Goal: Task Accomplishment & Management: Use online tool/utility

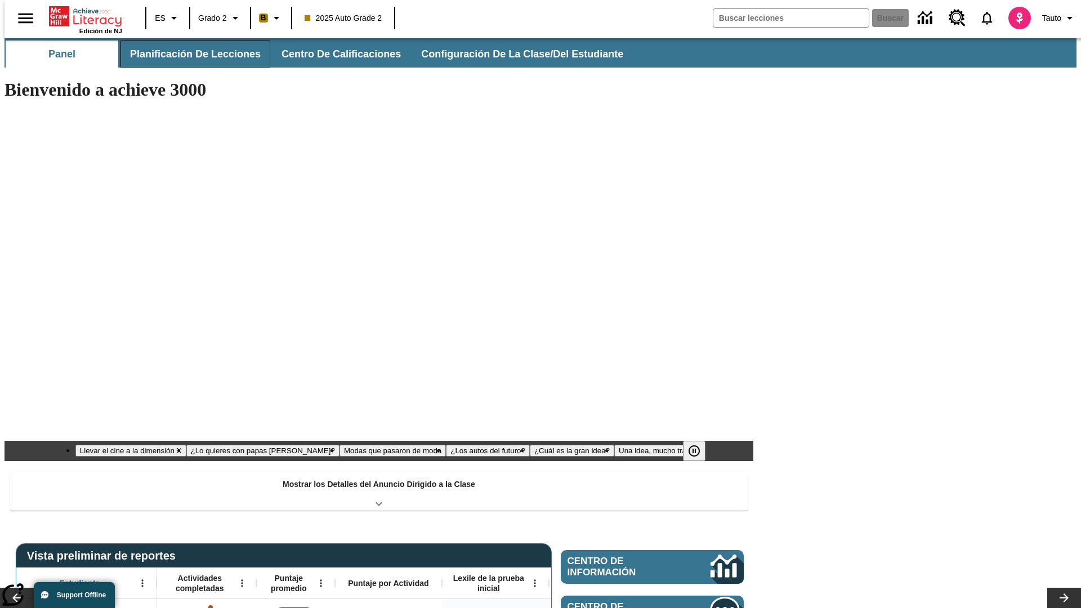
click at [189, 54] on button "Planificación de lecciones" at bounding box center [196, 54] width 150 height 27
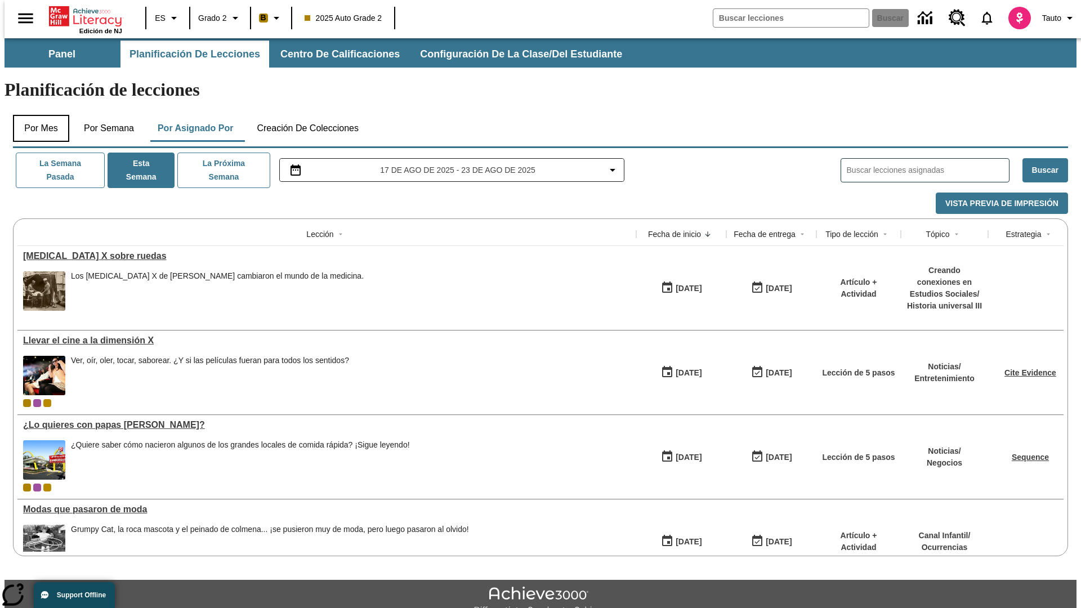
click at [37, 115] on button "Por mes" at bounding box center [41, 128] width 56 height 27
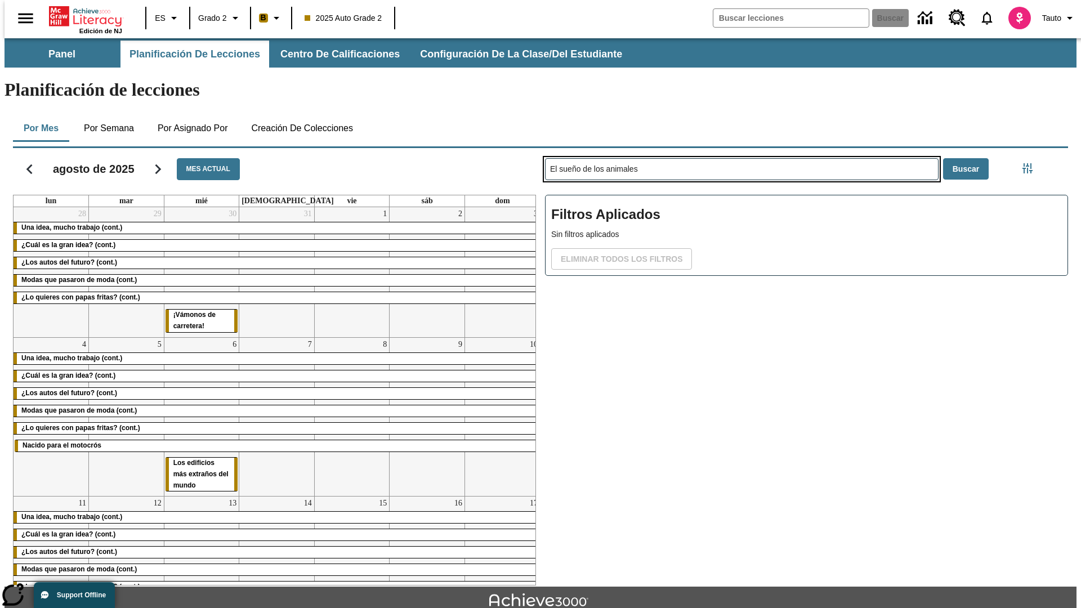
type input "El sueño de los animales"
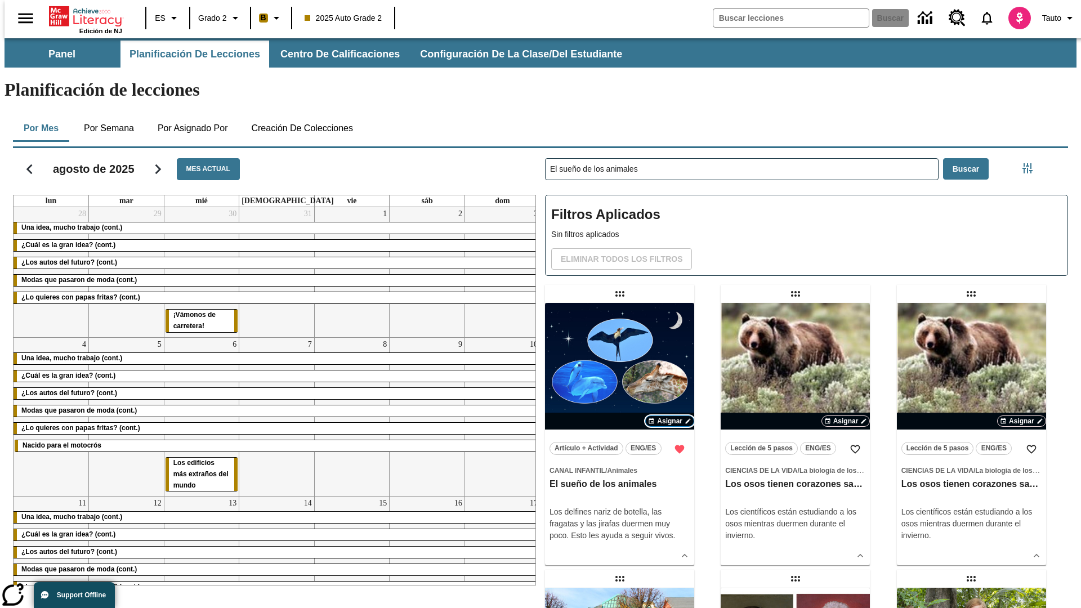
click at [670, 416] on span "Asignar" at bounding box center [669, 421] width 25 height 10
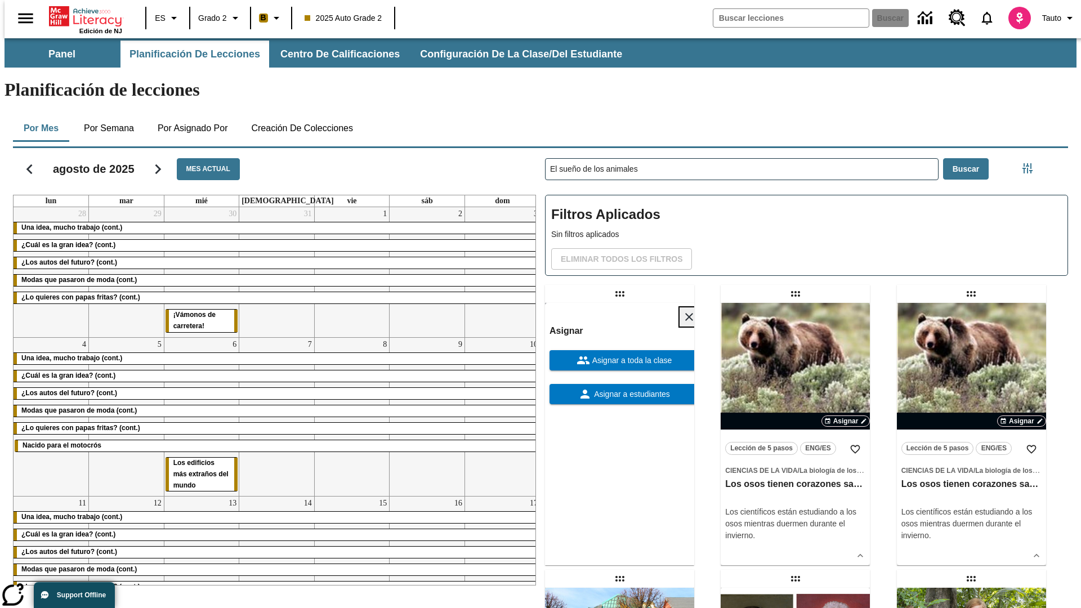
scroll to position [306, 0]
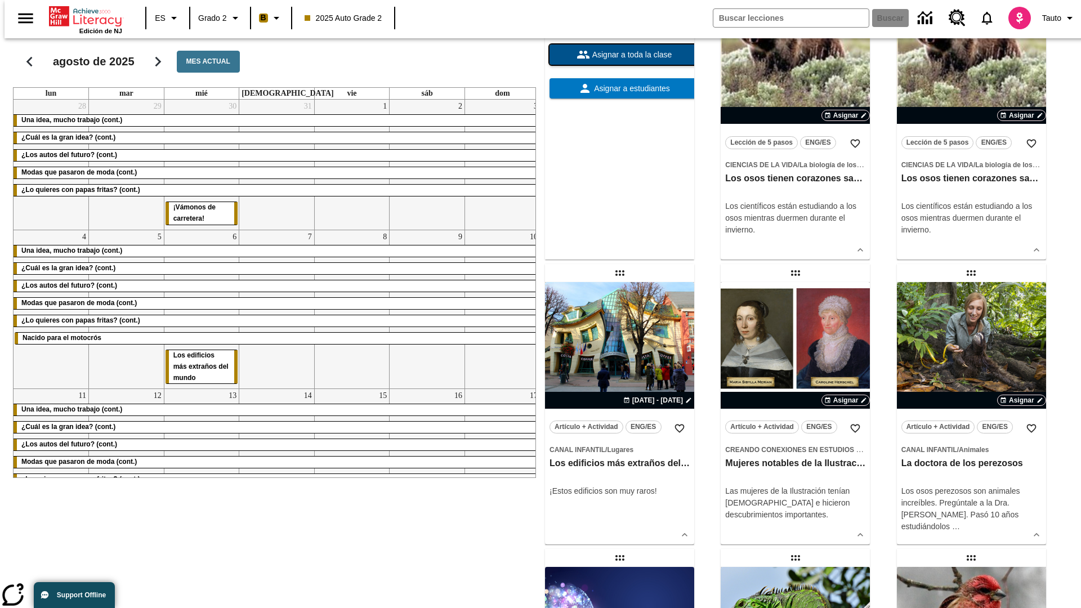
click at [620, 61] on span "Asignar a toda la clase" at bounding box center [631, 55] width 82 height 12
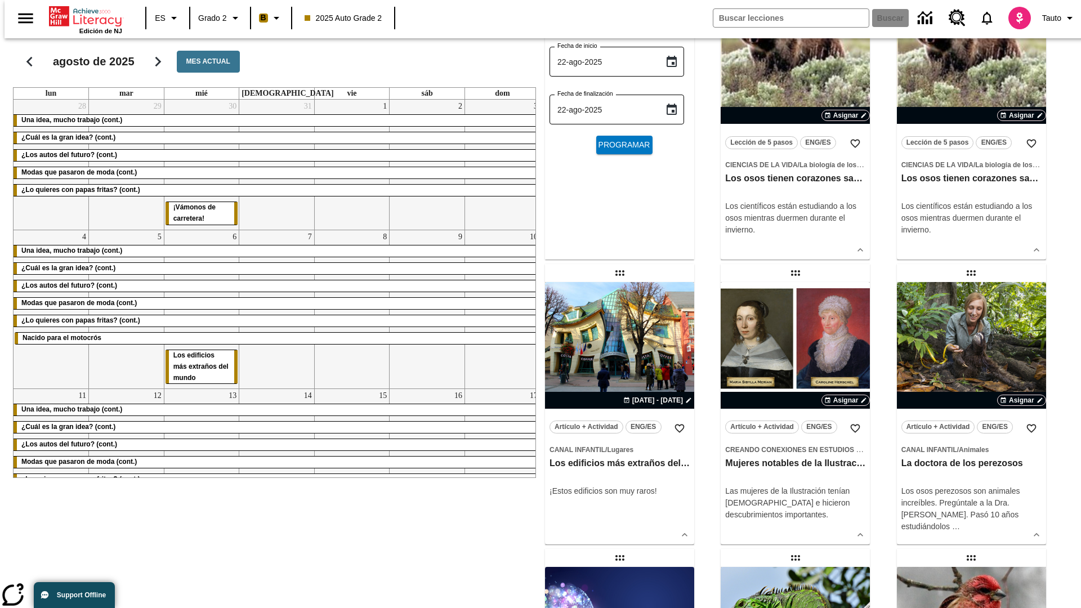
scroll to position [0, 0]
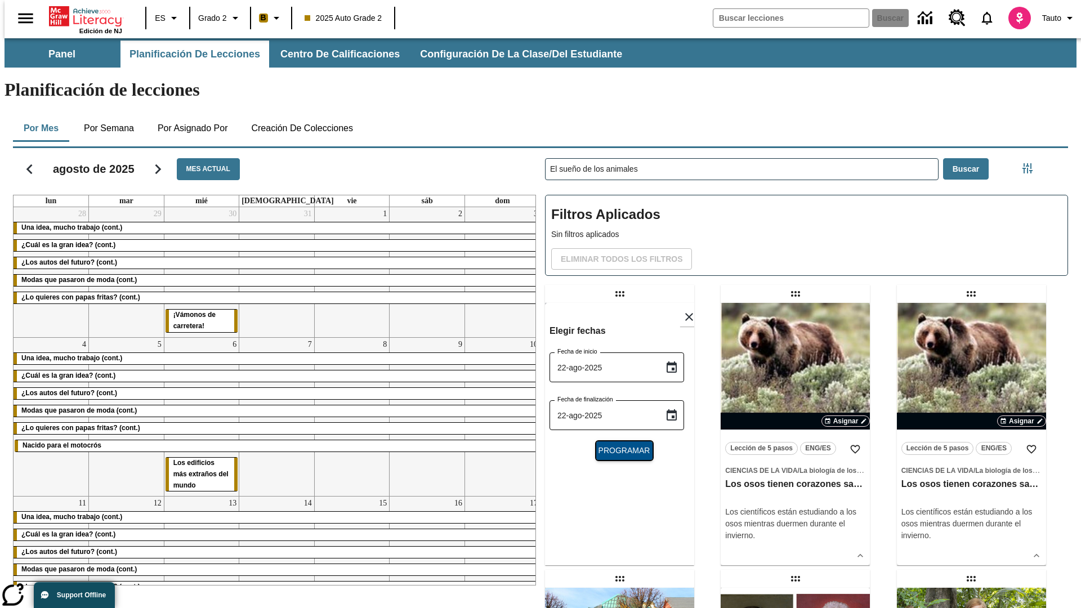
click at [620, 445] on span "Programar" at bounding box center [625, 451] width 52 height 12
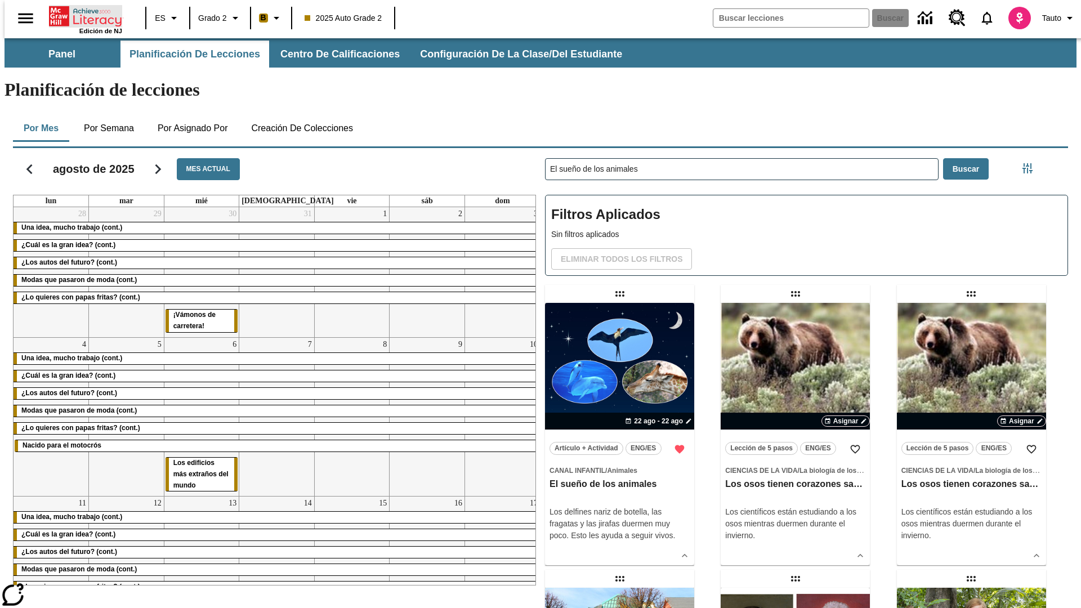
click at [81, 15] on icon "Portada" at bounding box center [86, 16] width 75 height 23
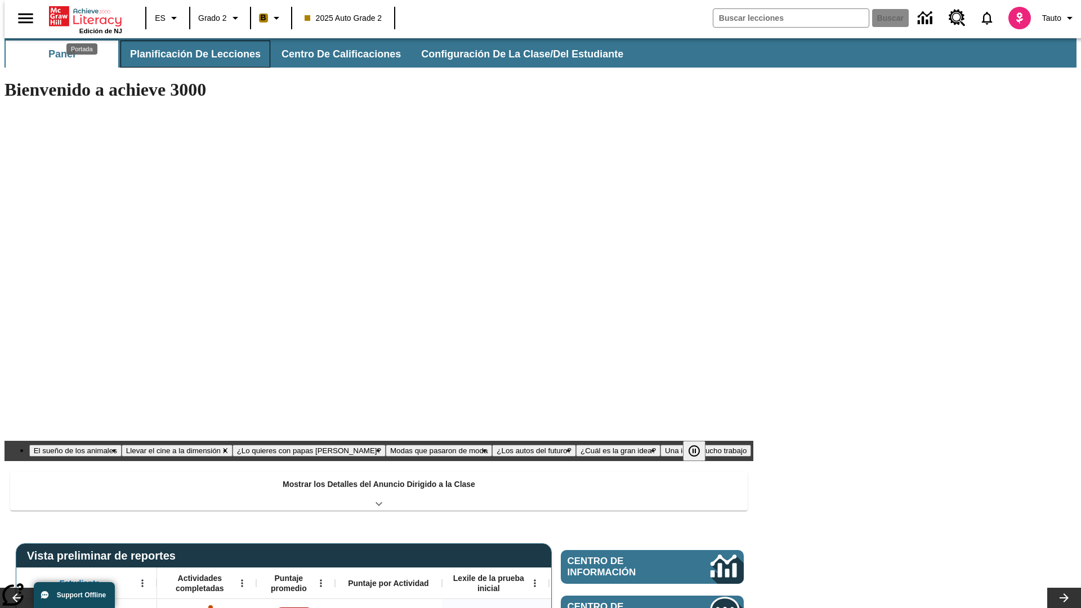
click at [189, 54] on button "Planificación de lecciones" at bounding box center [196, 54] width 150 height 27
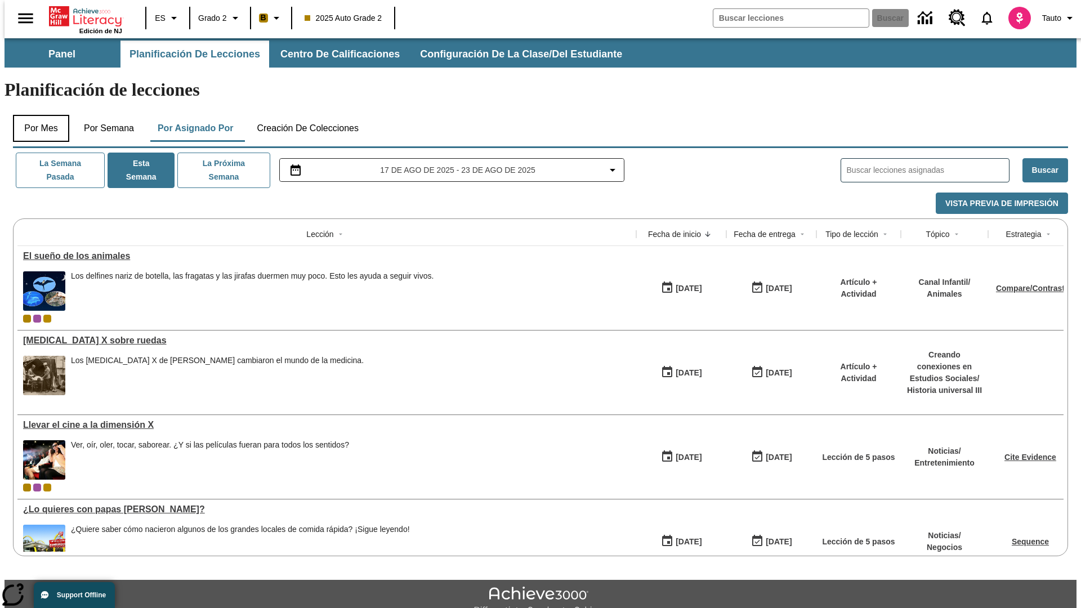
click at [37, 115] on button "Por mes" at bounding box center [41, 128] width 56 height 27
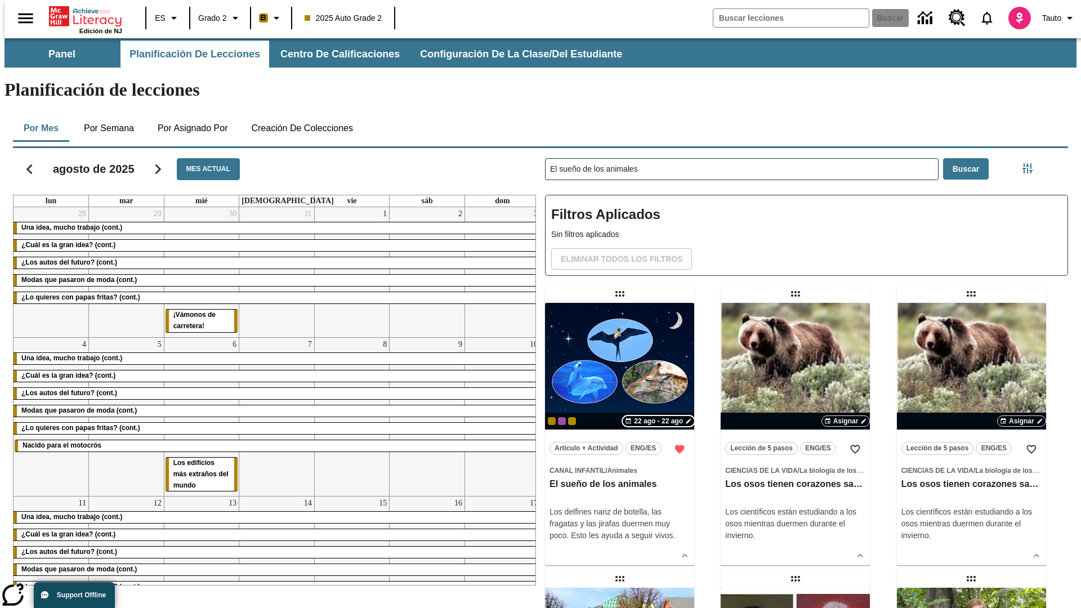
click at [659, 416] on span "22 ago - 22 ago" at bounding box center [658, 421] width 49 height 10
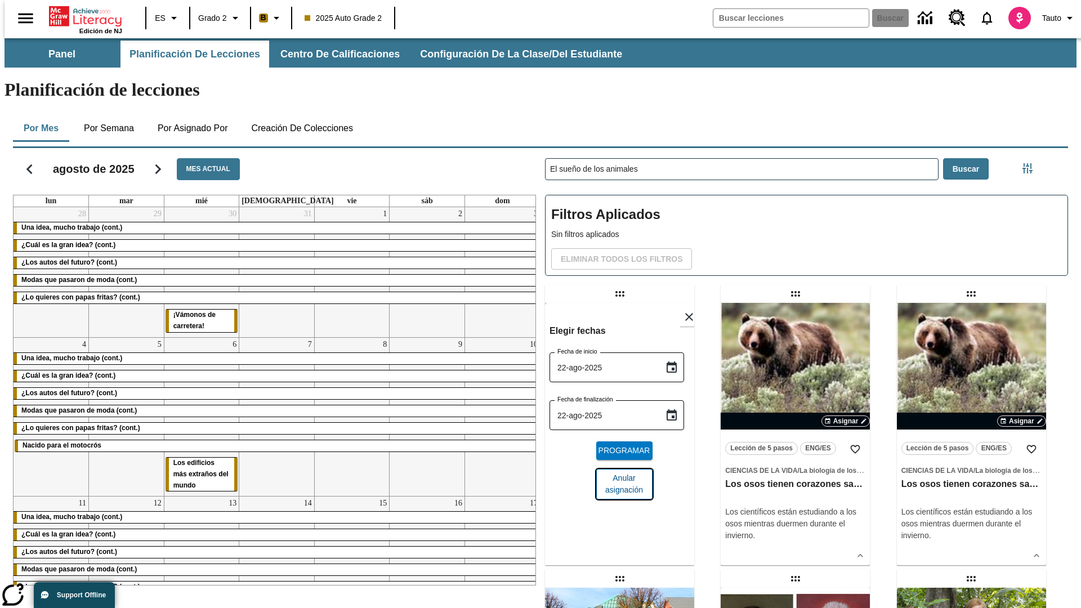
click at [620, 473] on span "Anular asignación" at bounding box center [624, 485] width 38 height 24
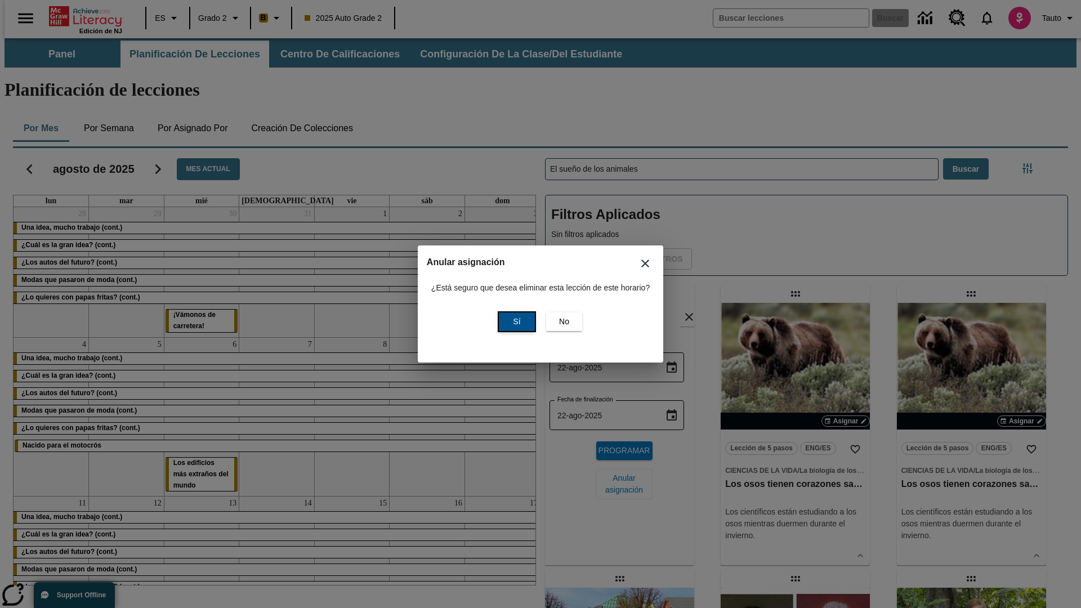
click at [515, 322] on span "Sí" at bounding box center [516, 322] width 7 height 12
